Goal: Task Accomplishment & Management: Manage account settings

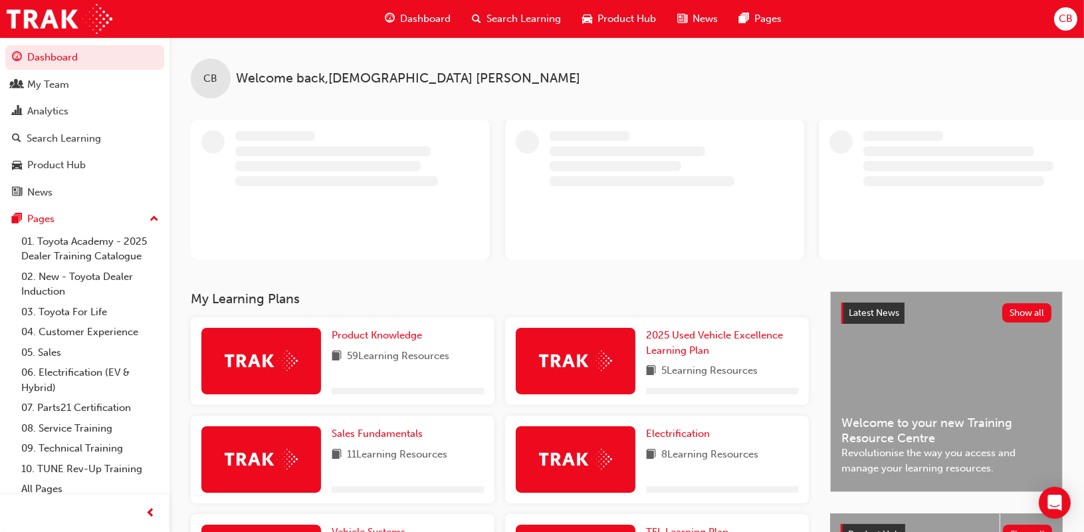
click at [1066, 23] on span "CB" at bounding box center [1066, 18] width 14 height 15
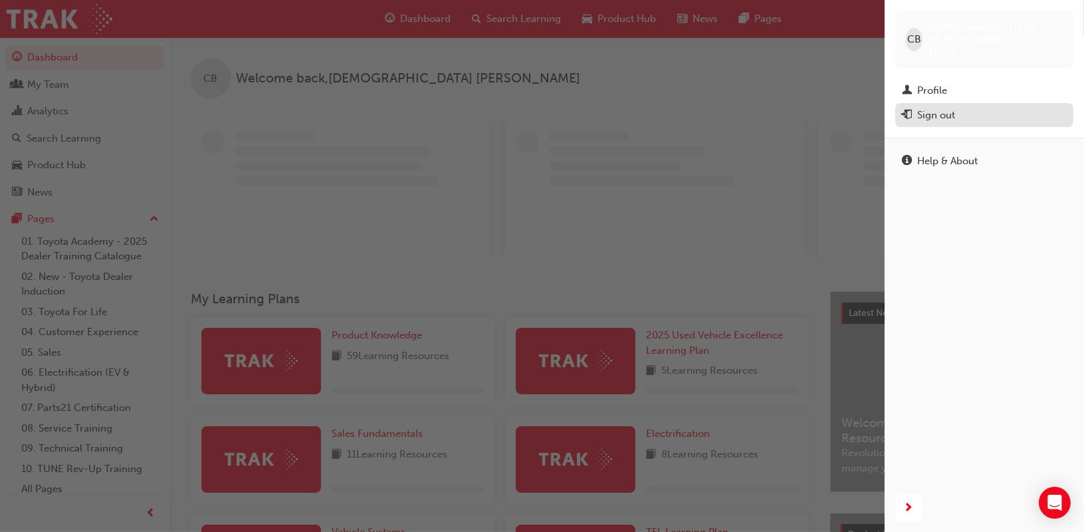
click at [952, 108] on div "Sign out" at bounding box center [937, 115] width 38 height 15
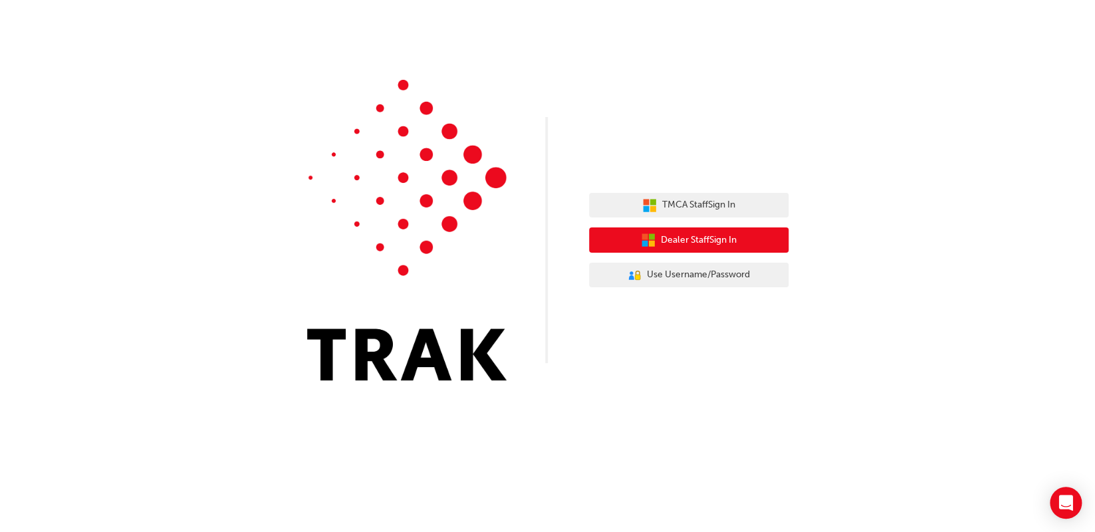
click at [674, 238] on span "Dealer Staff Sign In" at bounding box center [699, 240] width 76 height 15
click at [670, 243] on span "Dealer Staff Sign In" at bounding box center [699, 240] width 76 height 15
